Goal: Task Accomplishment & Management: Manage account settings

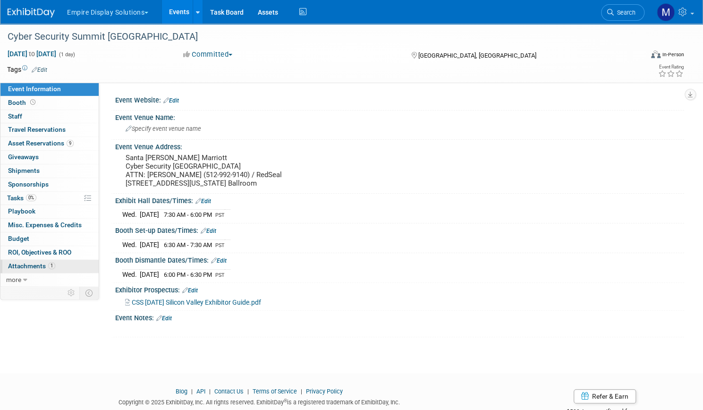
click at [55, 267] on span "Attachments 1" at bounding box center [31, 266] width 47 height 8
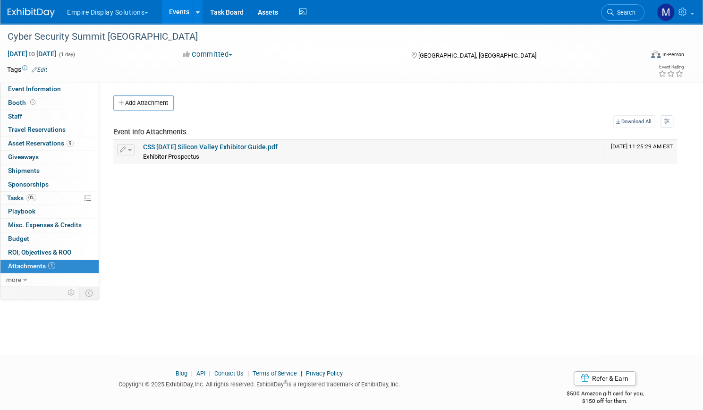
click at [263, 145] on link "CSS 10.08.25 Silicon Valley Exhibitor Guide.pdf" at bounding box center [210, 147] width 135 height 8
click at [61, 92] on span "Event Information" at bounding box center [34, 89] width 53 height 8
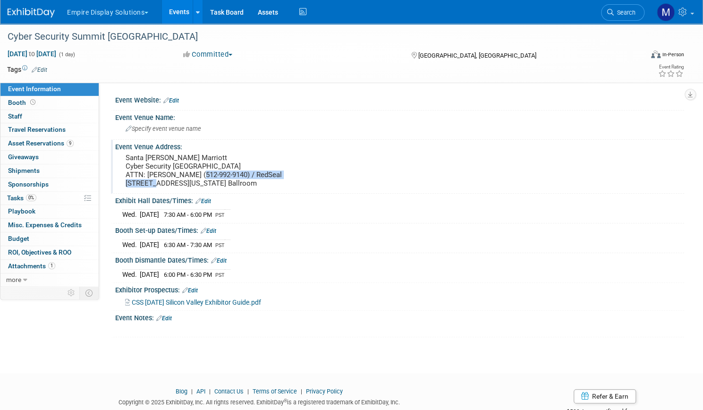
drag, startPoint x: 268, startPoint y: 174, endPoint x: 225, endPoint y: 179, distance: 43.7
click at [225, 179] on pre "Santa Clara Marriott Cyber Security Silicon Valley ATTN: David Stokey (512-992-…" at bounding box center [234, 170] width 216 height 34
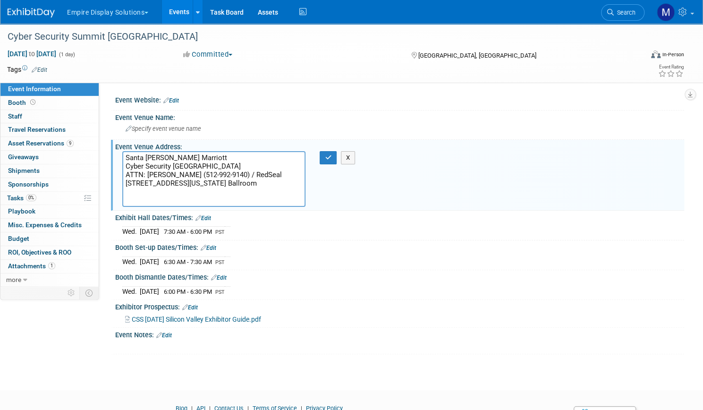
click at [277, 179] on textarea "Santa Clara Marriott Cyber Security Silicon Valley ATTN: David Stokey (512-992-…" at bounding box center [213, 179] width 183 height 56
drag, startPoint x: 269, startPoint y: 173, endPoint x: 223, endPoint y: 177, distance: 45.9
click at [223, 177] on textarea "Santa Clara Marriott Cyber Security Silicon Valley ATTN: David Stokey (512-992-…" at bounding box center [213, 179] width 183 height 56
drag, startPoint x: 272, startPoint y: 173, endPoint x: 223, endPoint y: 178, distance: 48.8
click at [223, 178] on textarea "Santa Clara Marriott Cyber Security Silicon Valley ATTN: David Stokey (512-992-…" at bounding box center [213, 179] width 183 height 56
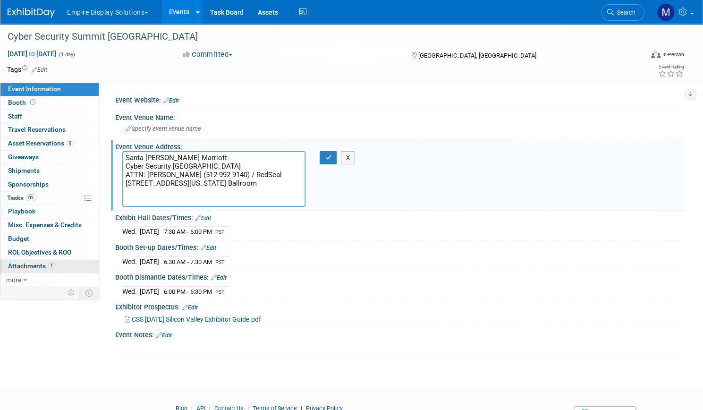
click at [55, 264] on span "Attachments 1" at bounding box center [31, 266] width 47 height 8
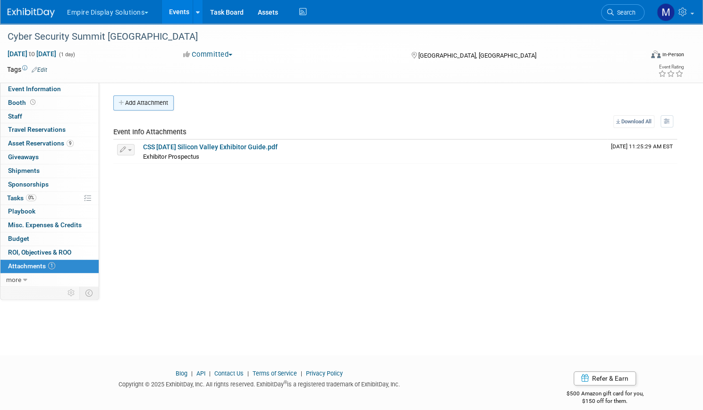
click at [174, 103] on button "Add Attachment" at bounding box center [143, 102] width 60 height 15
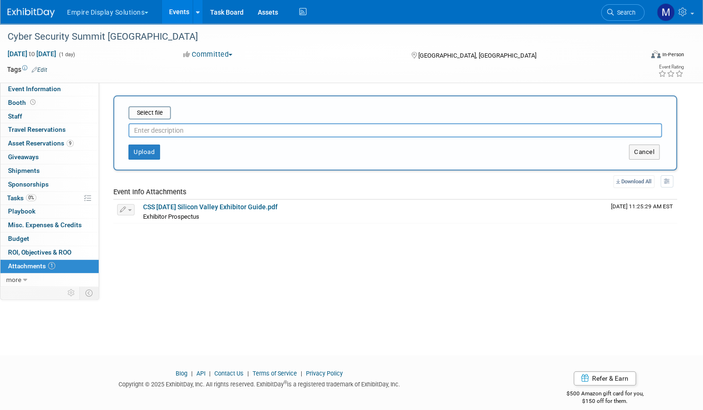
click at [204, 135] on input "text" at bounding box center [395, 130] width 534 height 14
type input "Shipping Instructions"
click at [170, 113] on input "file" at bounding box center [114, 112] width 112 height 11
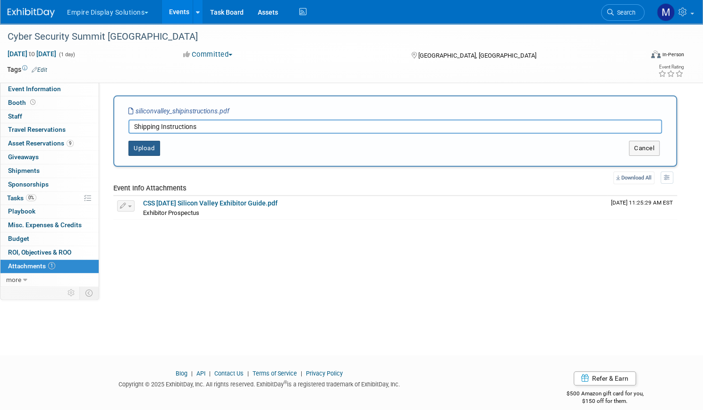
click at [160, 149] on button "Upload" at bounding box center [144, 148] width 32 height 15
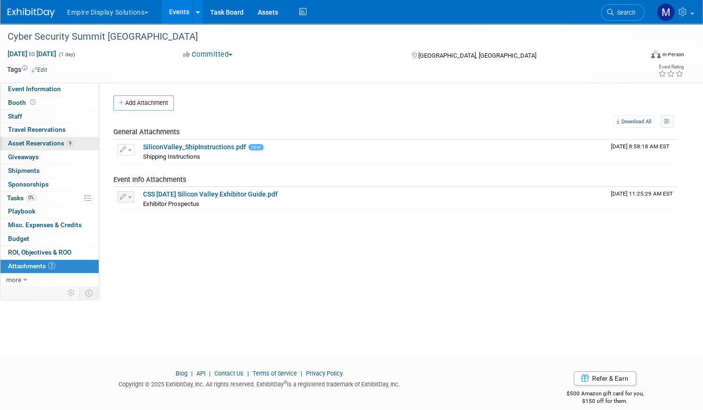
click at [74, 139] on span "Asset Reservations 9" at bounding box center [41, 143] width 66 height 8
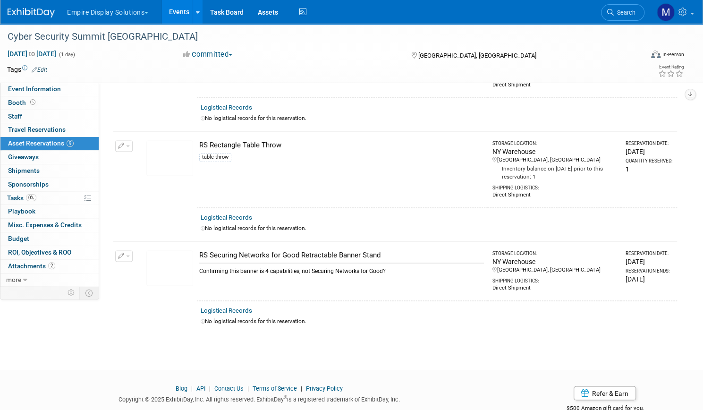
scroll to position [744, 0]
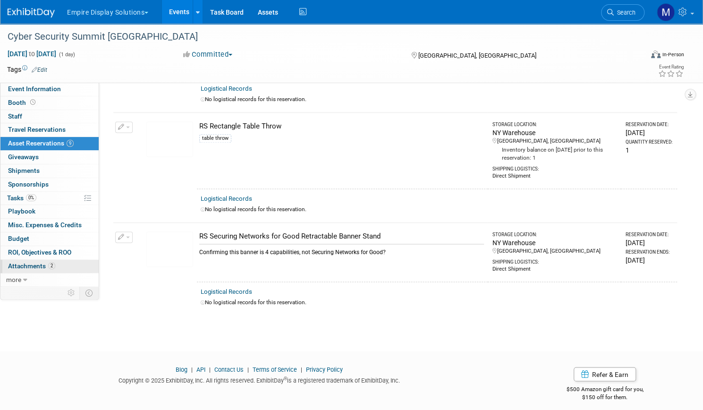
click at [55, 262] on span "Attachments 2" at bounding box center [31, 266] width 47 height 8
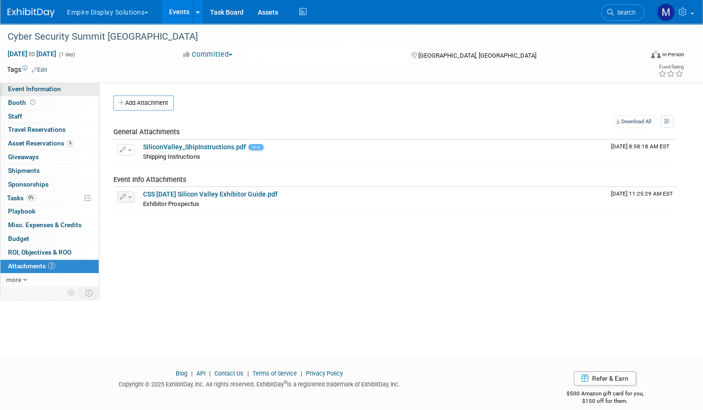
click at [61, 88] on span "Event Information" at bounding box center [34, 89] width 53 height 8
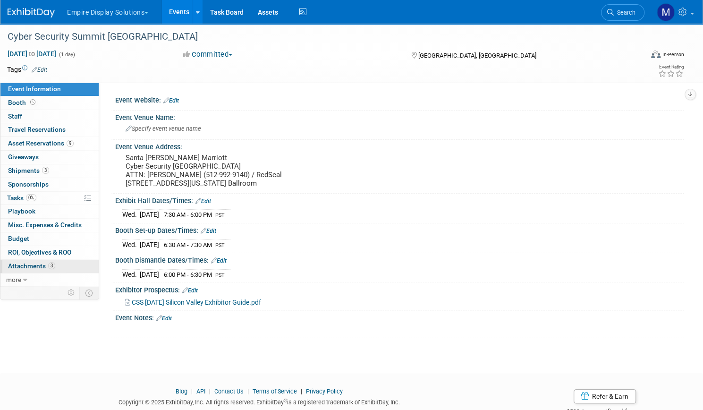
click at [55, 264] on span "Attachments 3" at bounding box center [31, 266] width 47 height 8
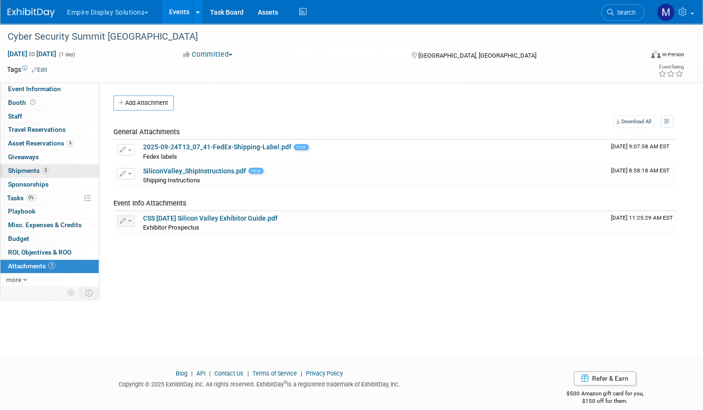
click at [49, 170] on span "Shipments 3" at bounding box center [28, 171] width 41 height 8
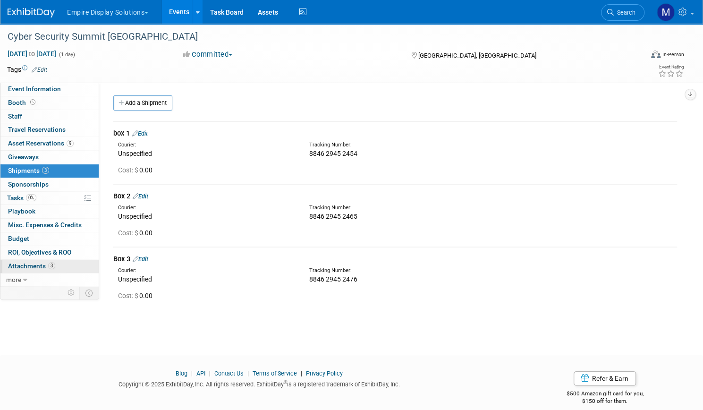
click at [55, 266] on span "Attachments 3" at bounding box center [31, 266] width 47 height 8
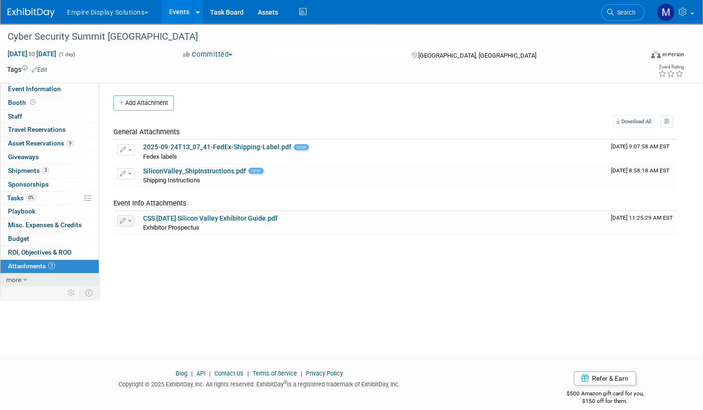
click at [60, 280] on link "more" at bounding box center [49, 279] width 98 height 13
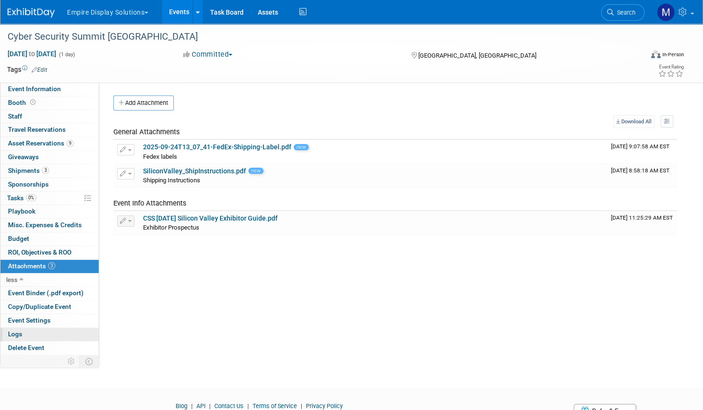
click at [58, 336] on link "Logs" at bounding box center [49, 334] width 98 height 13
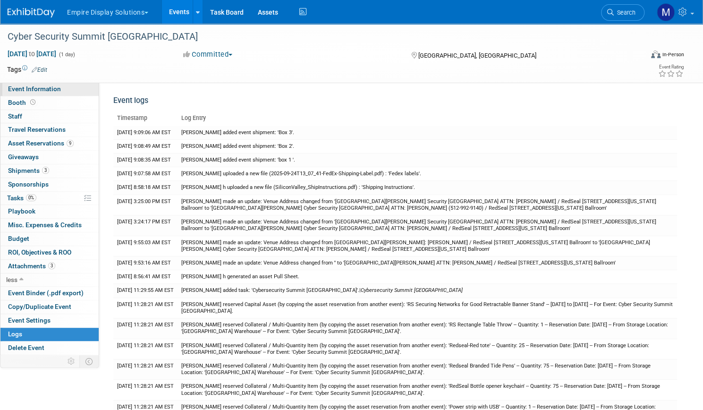
click at [61, 90] on span "Event Information" at bounding box center [34, 89] width 53 height 8
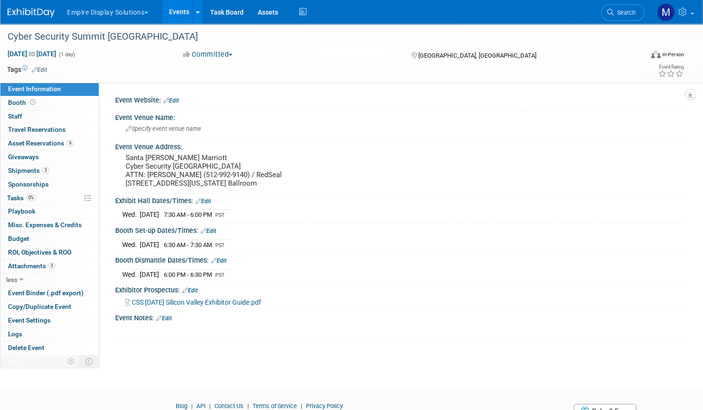
click at [196, 10] on link "Events" at bounding box center [179, 12] width 34 height 24
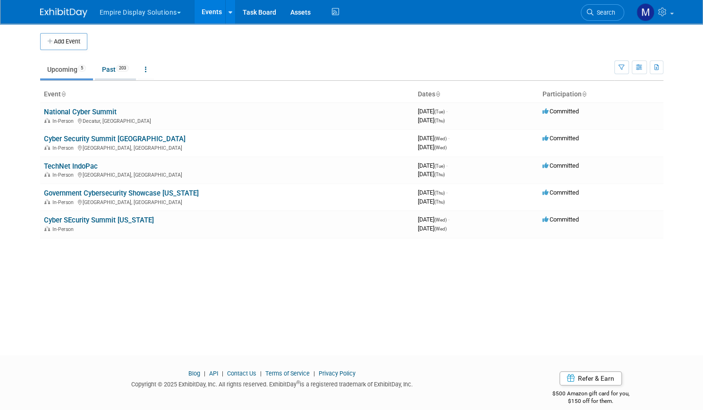
click at [109, 77] on link "Past 203" at bounding box center [115, 69] width 41 height 18
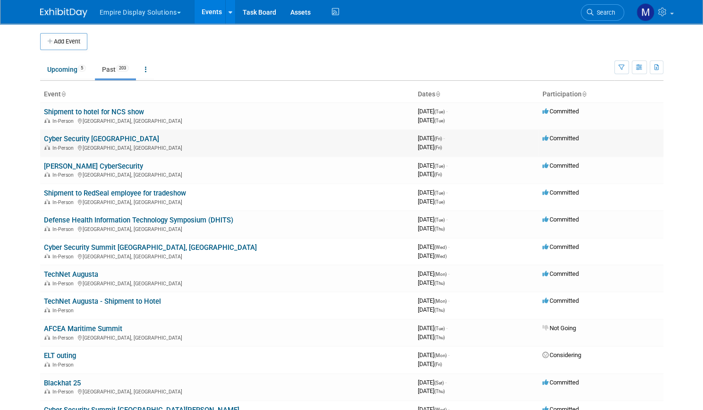
click at [95, 136] on link "Cyber Security [GEOGRAPHIC_DATA]" at bounding box center [101, 139] width 115 height 8
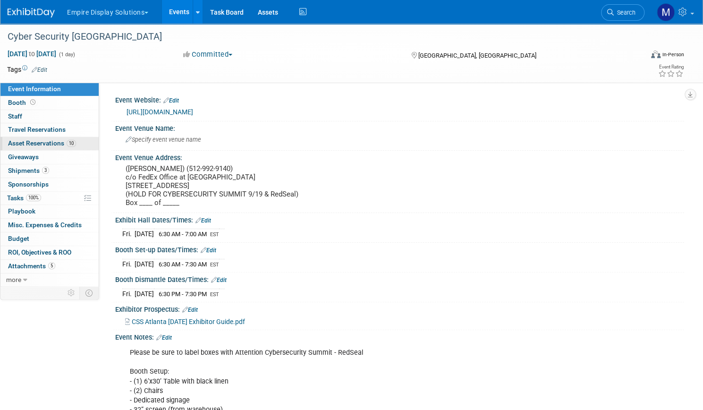
click at [76, 146] on span "Asset Reservations 10" at bounding box center [42, 143] width 68 height 8
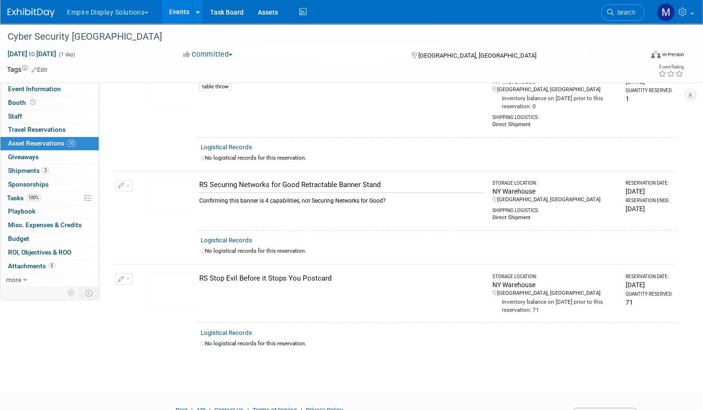
scroll to position [826, 0]
